Goal: Find specific page/section: Find specific page/section

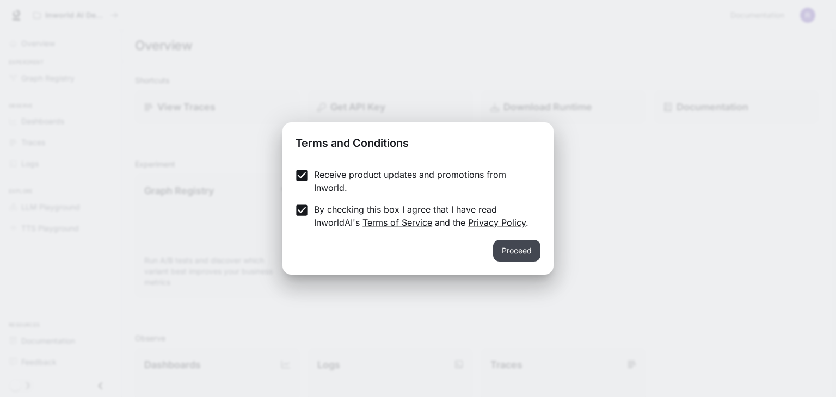
click at [524, 251] on button "Proceed" at bounding box center [516, 251] width 47 height 22
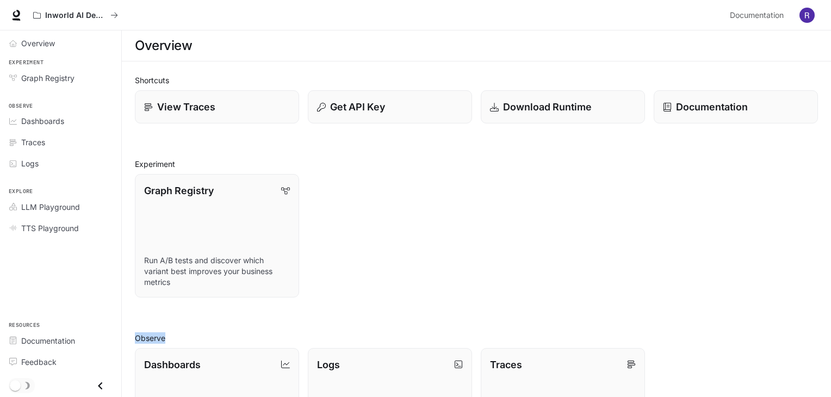
click at [524, 251] on div "Graph Registry Run A/B tests and discover which variant best improves your busi…" at bounding box center [472, 231] width 692 height 132
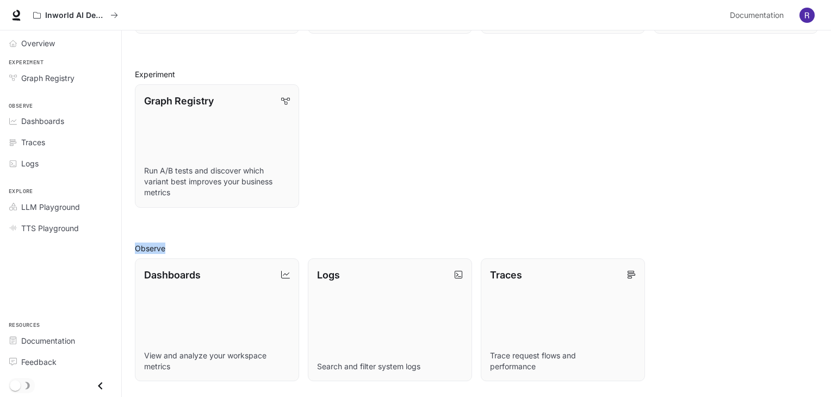
scroll to position [94, 0]
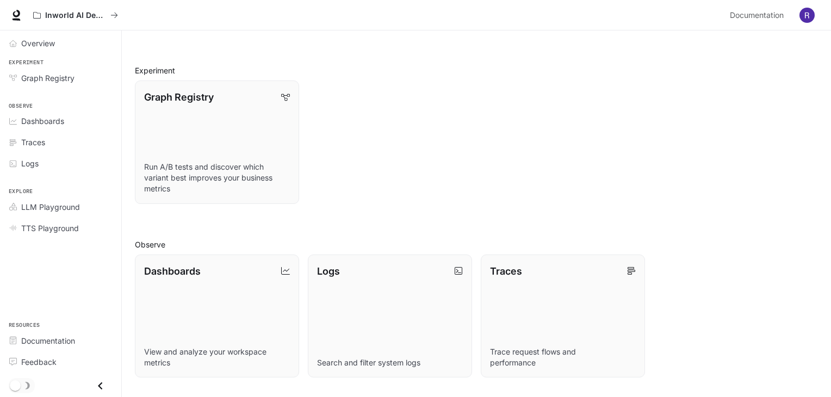
drag, startPoint x: 831, startPoint y: 135, endPoint x: 832, endPoint y: 156, distance: 20.2
click at [831, 156] on html "Skip to main content Inworld AI Demos Documentation Documentation Portal Overvi…" at bounding box center [415, 235] width 831 height 658
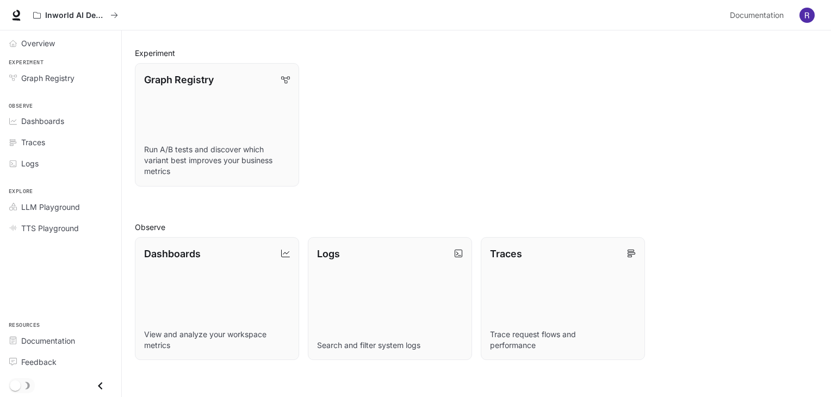
scroll to position [91, 0]
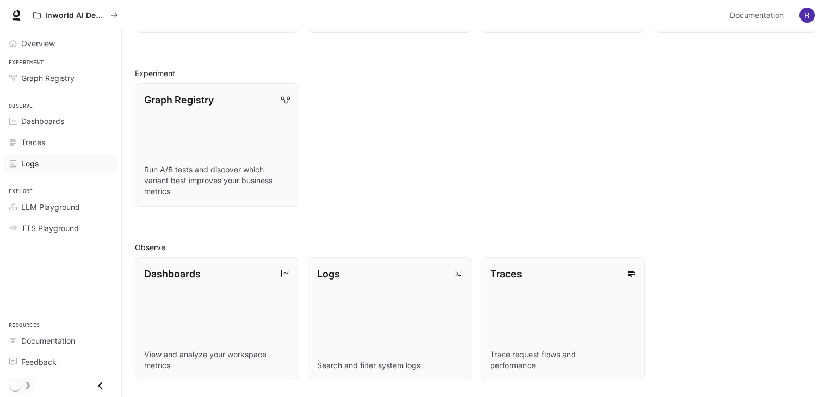
click at [38, 166] on span "Logs" at bounding box center [29, 163] width 17 height 11
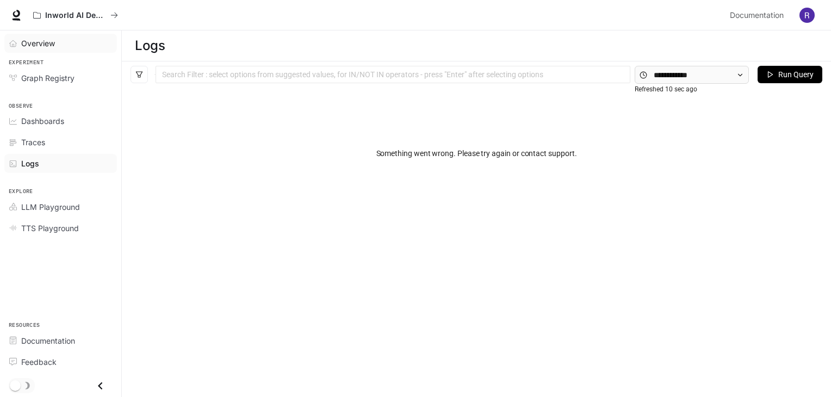
click at [46, 34] on link "Overview" at bounding box center [60, 43] width 113 height 19
